Goal: Information Seeking & Learning: Learn about a topic

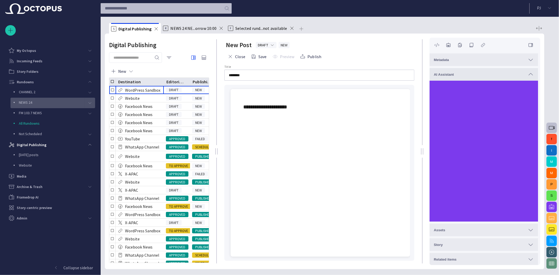
click at [43, 104] on p "NEWS 24" at bounding box center [52, 102] width 66 height 5
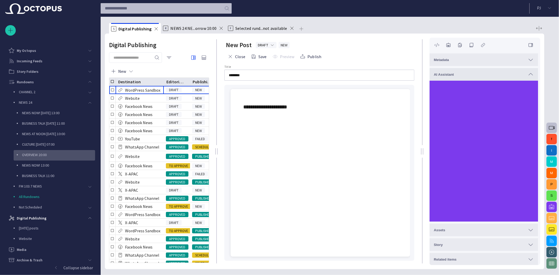
click at [41, 154] on p "OVERVIEW 20:00" at bounding box center [58, 154] width 73 height 5
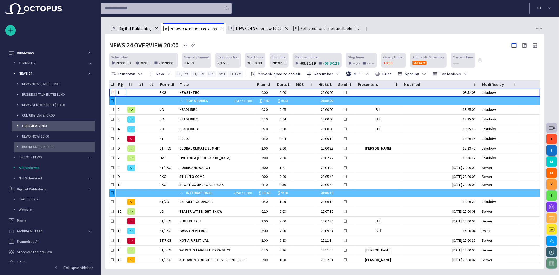
scroll to position [31, 0]
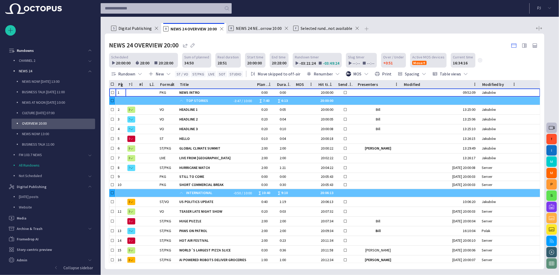
click at [553, 206] on span "button" at bounding box center [551, 207] width 6 height 6
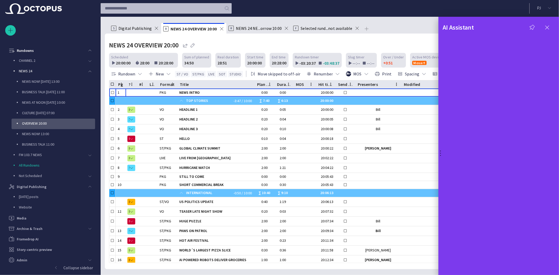
click at [548, 30] on button "button" at bounding box center [546, 27] width 15 height 9
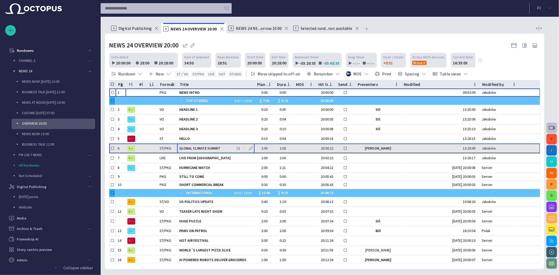
click at [211, 146] on span "GLOBAL CLIMATE SUMMIT" at bounding box center [215, 148] width 73 height 5
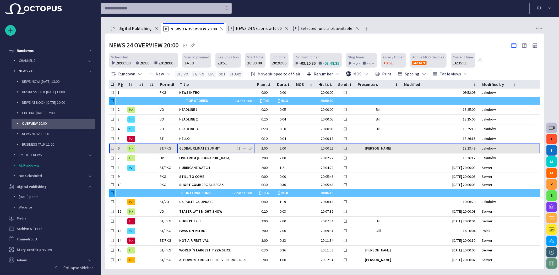
click at [211, 144] on div "GLOBAL CLIMATE SUMMIT" at bounding box center [215, 148] width 73 height 9
click at [210, 146] on span "GLOBAL CLIMATE SUMMIT" at bounding box center [215, 148] width 73 height 5
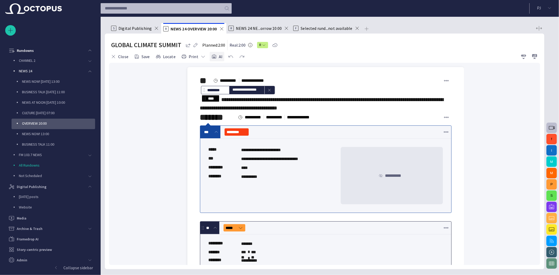
click at [211, 54] on span "button" at bounding box center [213, 56] width 5 height 5
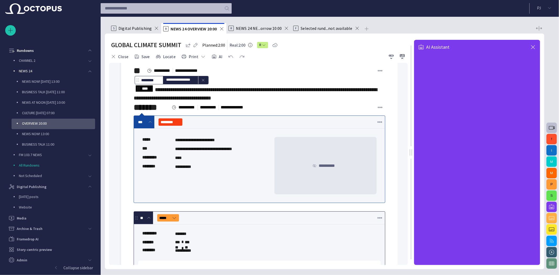
scroll to position [0, 0]
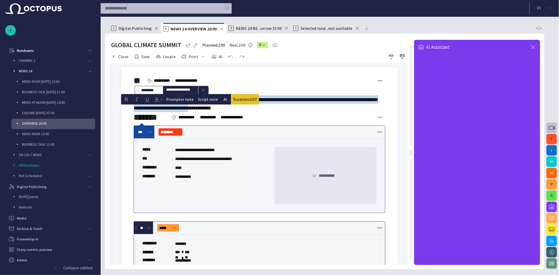
drag, startPoint x: 168, startPoint y: 106, endPoint x: 207, endPoint y: 115, distance: 40.5
click at [207, 111] on span "**********" at bounding box center [255, 104] width 243 height 14
